Goal: Complete application form

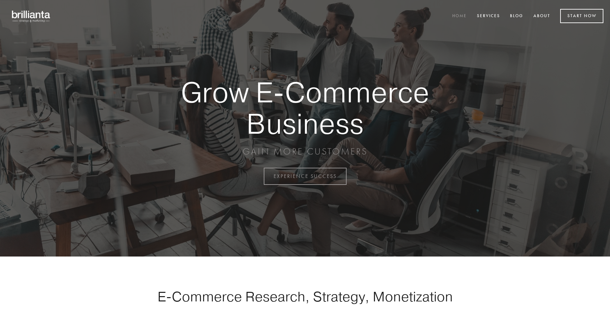
scroll to position [1730, 0]
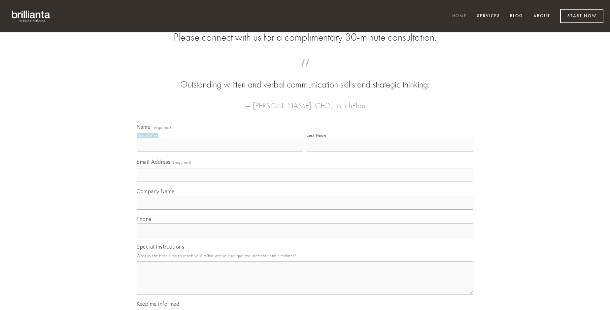
type input "[PERSON_NAME]"
click at [390, 152] on input "Last Name" at bounding box center [390, 145] width 167 height 14
type input "[PERSON_NAME]"
click at [305, 182] on input "Email Address (required)" at bounding box center [305, 175] width 337 height 14
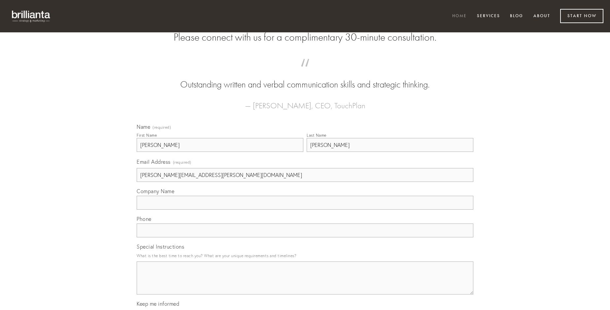
type input "[PERSON_NAME][EMAIL_ADDRESS][PERSON_NAME][DOMAIN_NAME]"
click at [305, 210] on input "Company Name" at bounding box center [305, 203] width 337 height 14
type input "subito"
click at [305, 237] on input "text" at bounding box center [305, 230] width 337 height 14
click at [305, 284] on textarea "Special Instructions" at bounding box center [305, 277] width 337 height 33
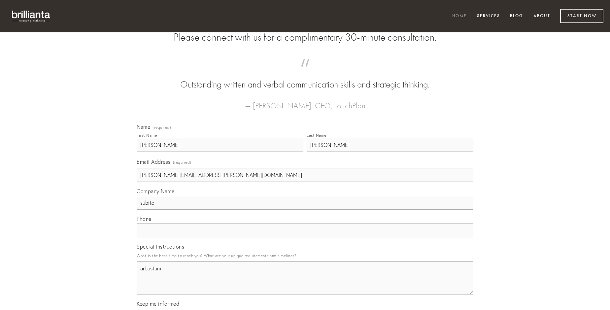
type textarea "arbustum"
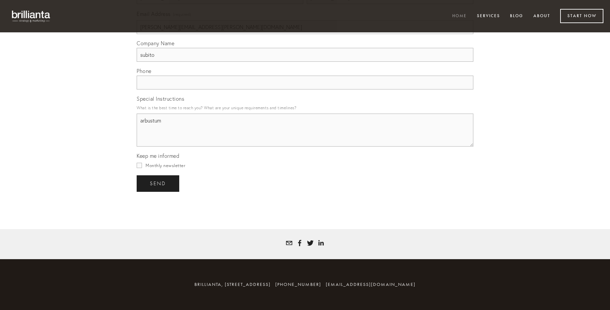
click at [158, 183] on span "send" at bounding box center [158, 184] width 16 height 6
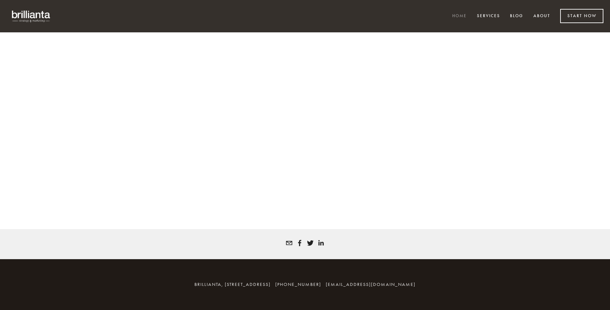
scroll to position [1721, 0]
